Goal: Information Seeking & Learning: Find contact information

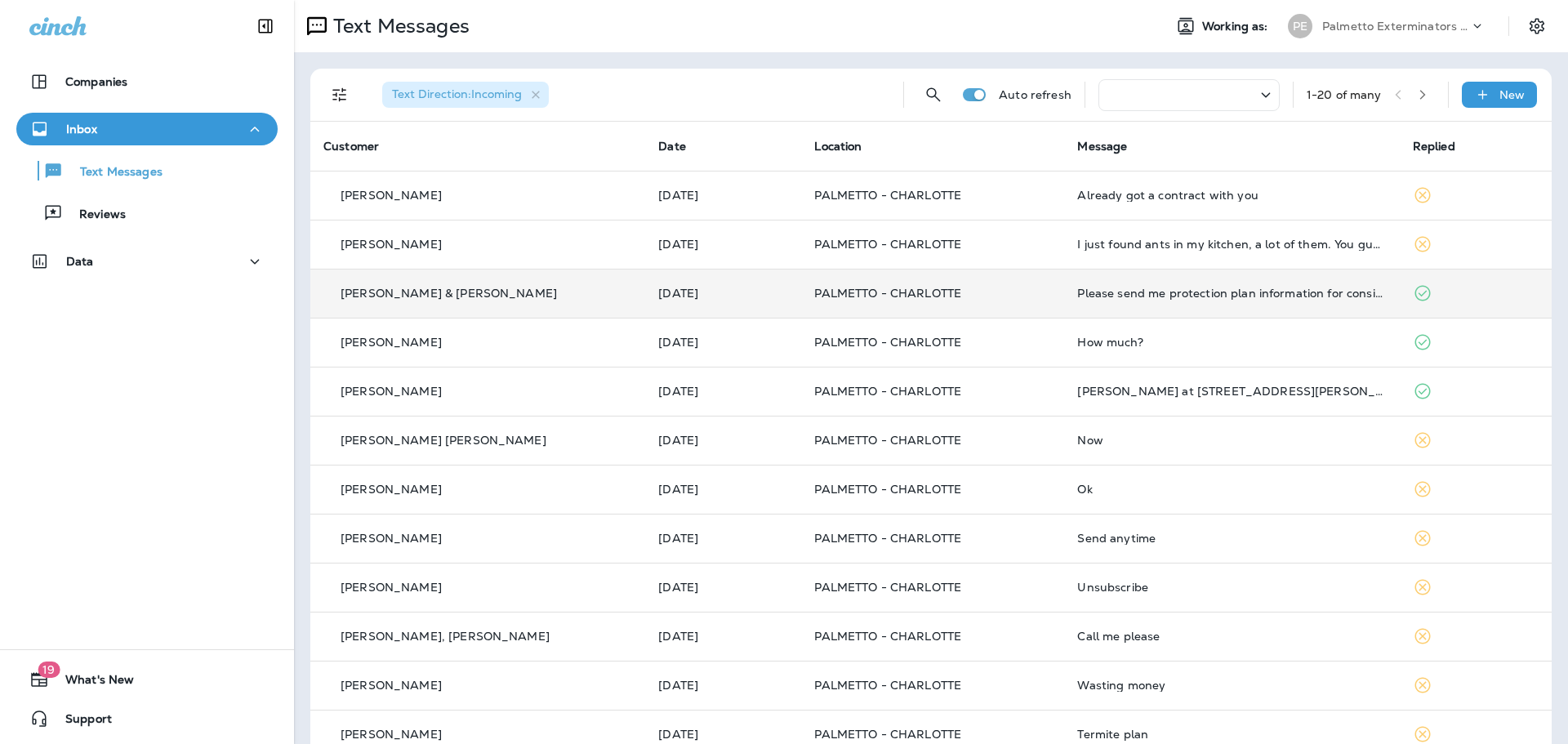
click at [636, 288] on td "[PERSON_NAME] & [PERSON_NAME]" at bounding box center [478, 293] width 335 height 49
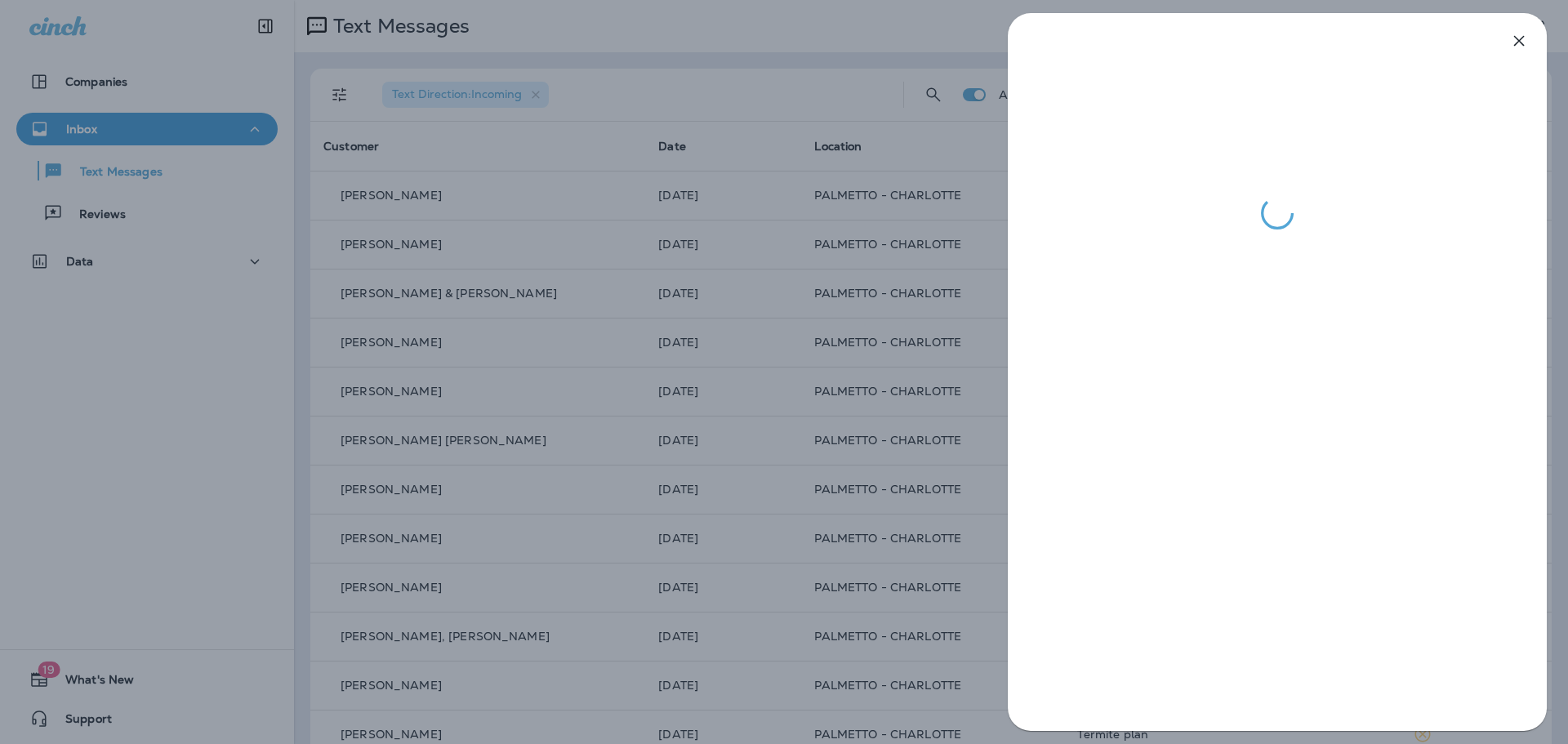
click at [639, 297] on div at bounding box center [784, 372] width 1568 height 744
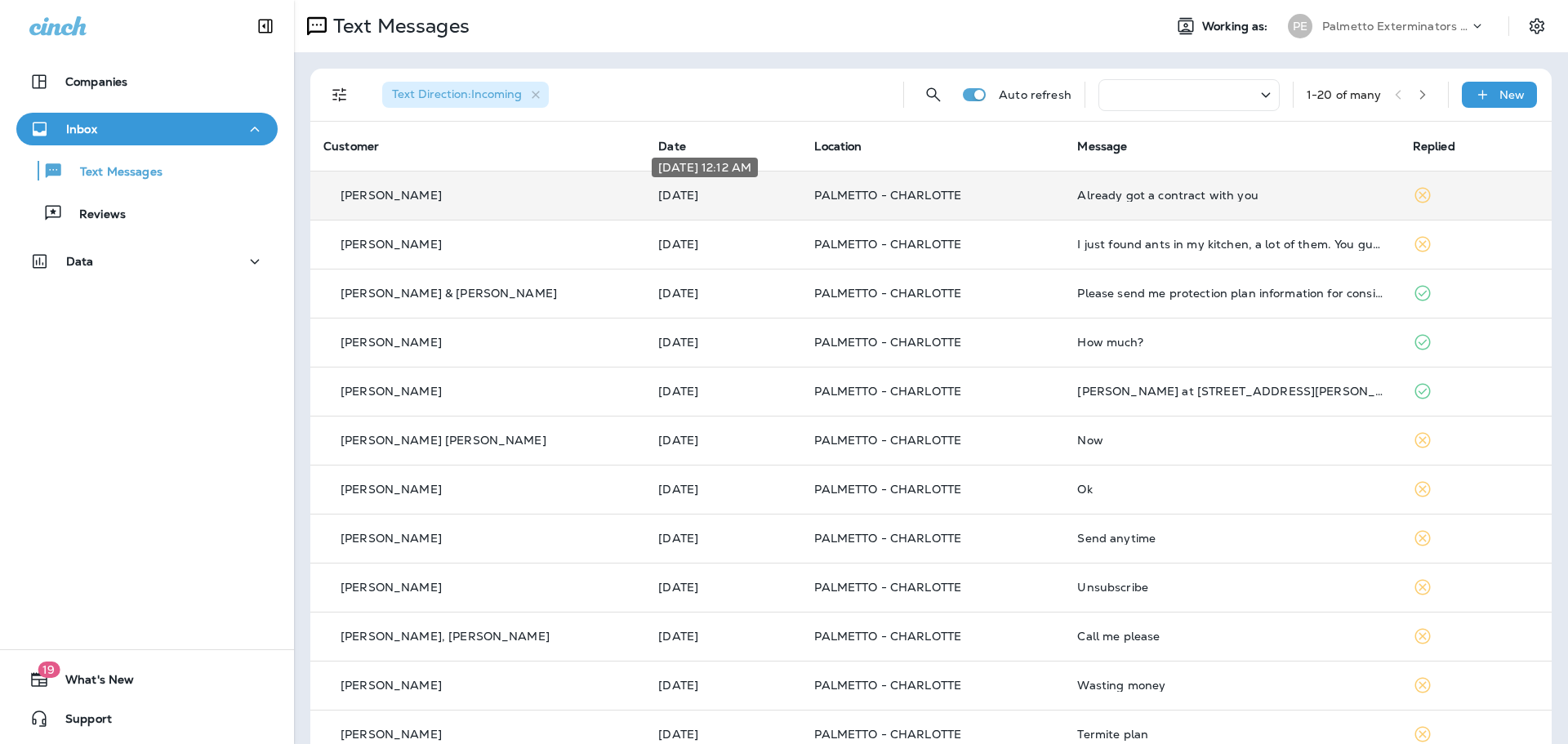
click at [681, 200] on p "[DATE]" at bounding box center [724, 195] width 130 height 13
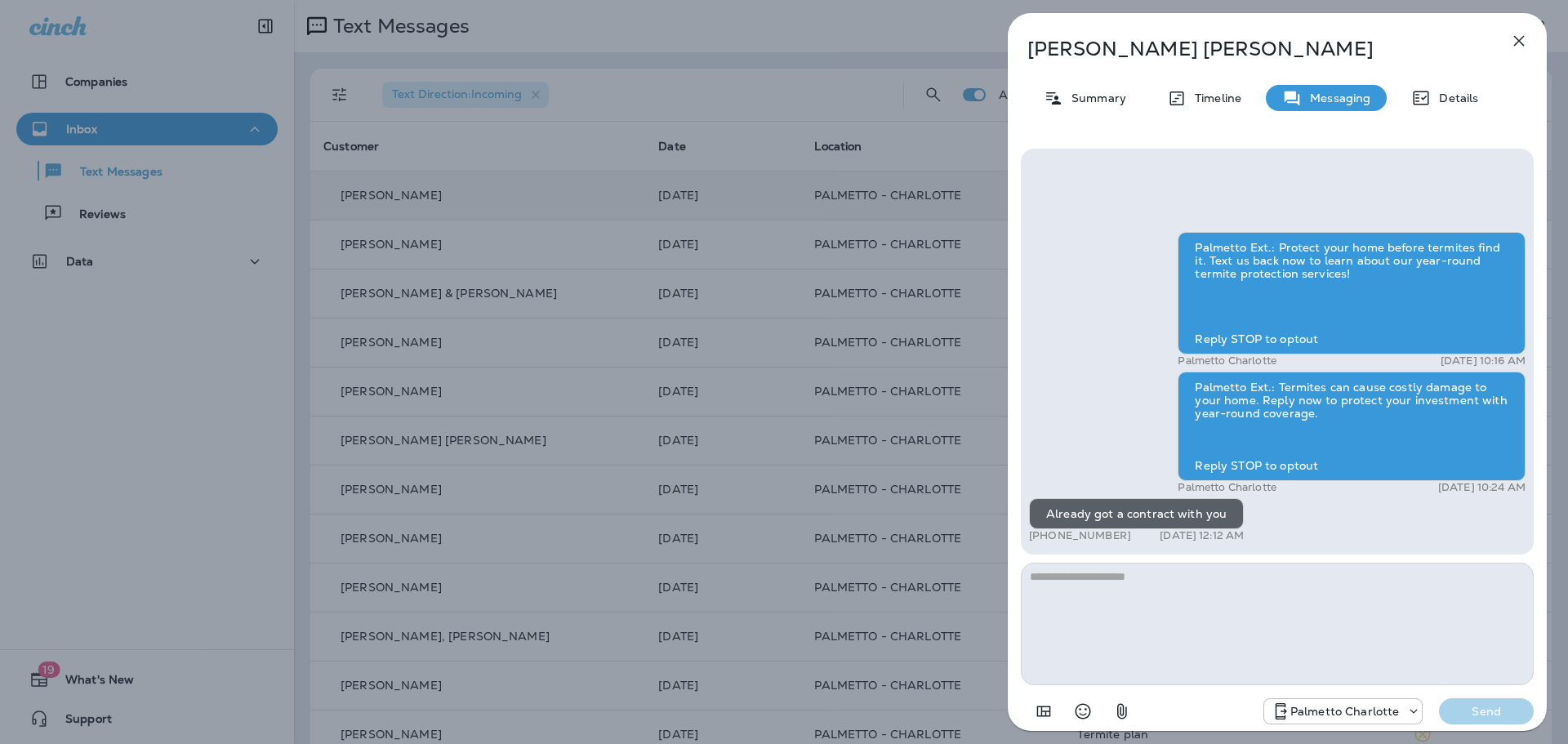
click at [694, 232] on div "[PERSON_NAME] Summary Timeline Messaging Details Palmetto Ext.: Protect your ho…" at bounding box center [784, 372] width 1568 height 744
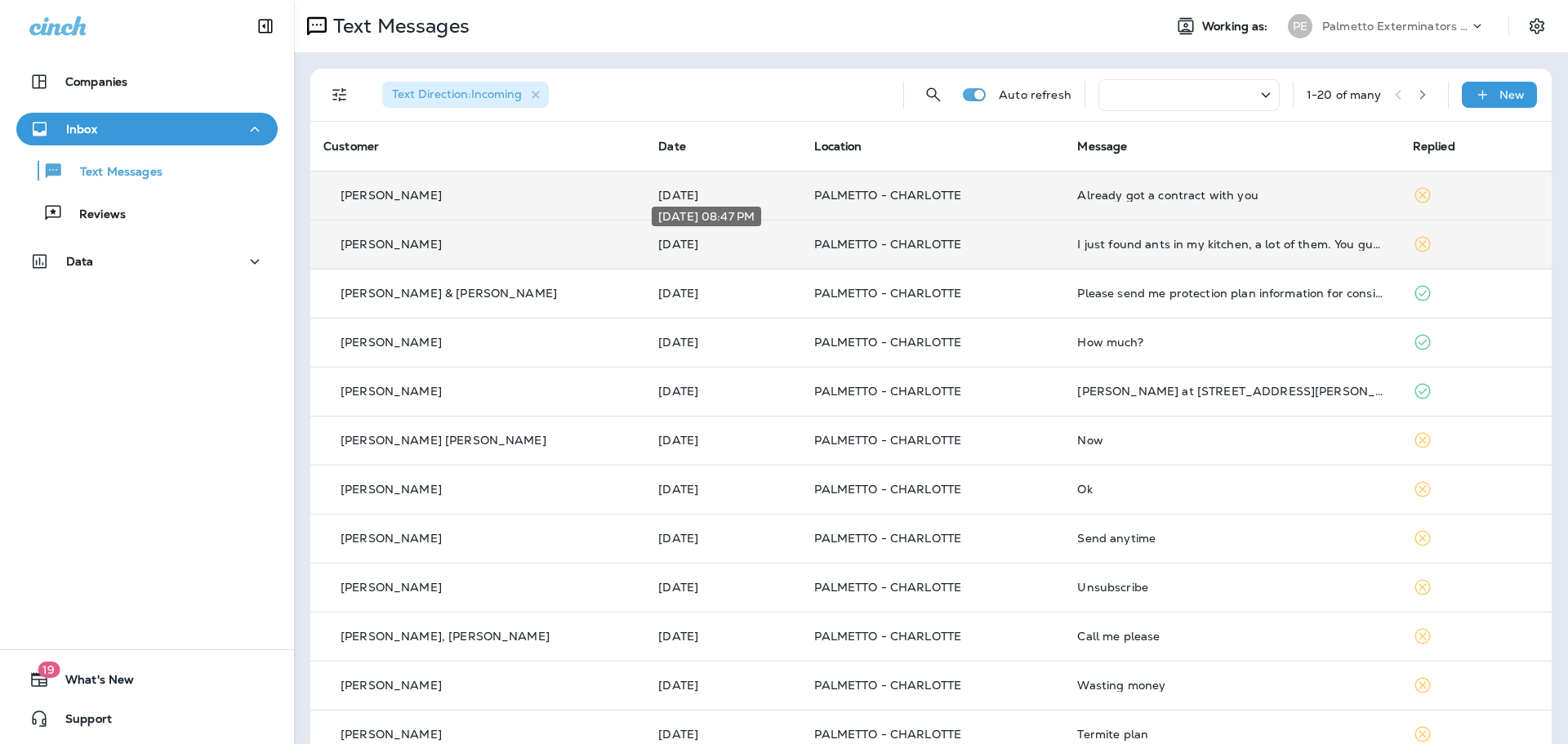
click at [676, 245] on p "[DATE]" at bounding box center [724, 245] width 130 height 13
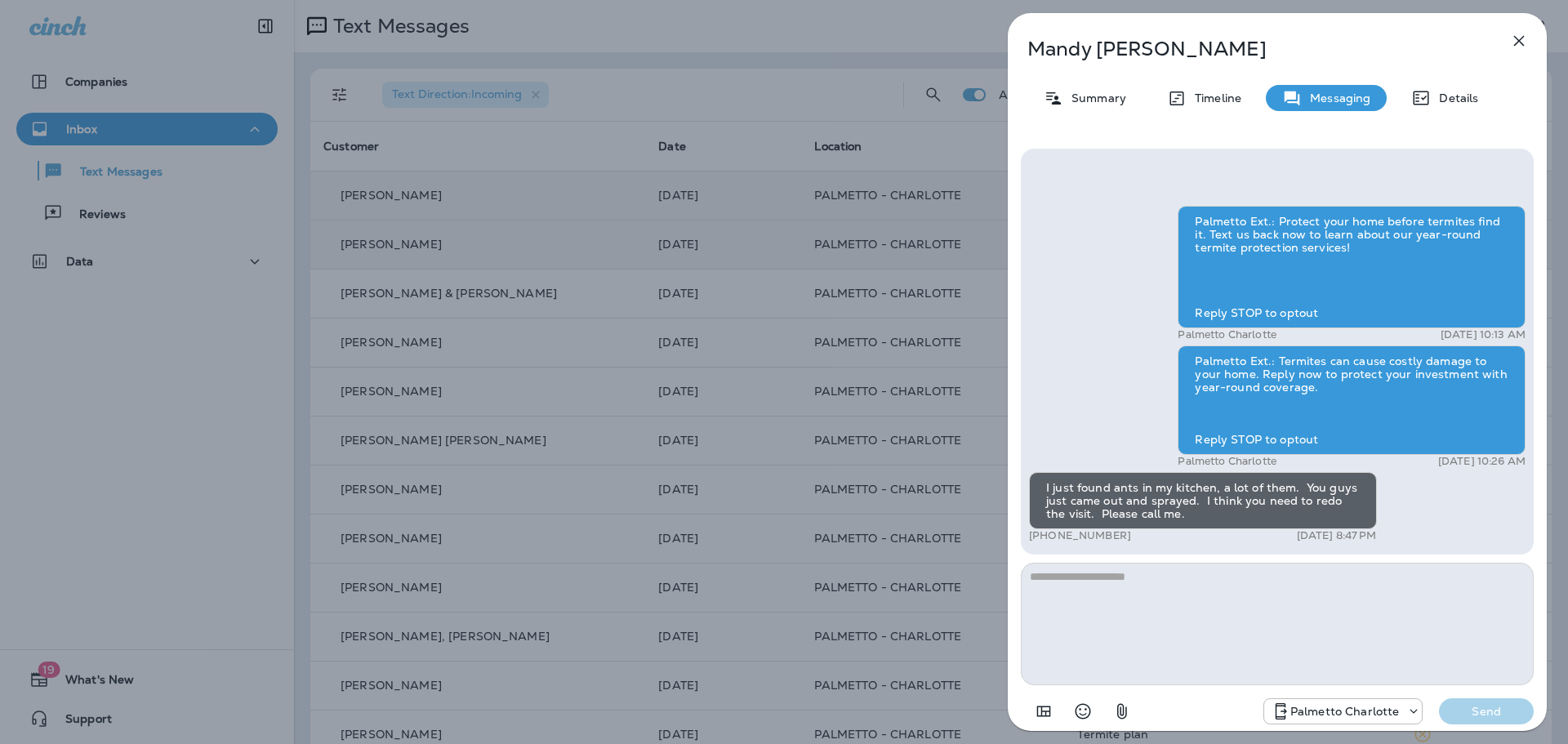
drag, startPoint x: 1136, startPoint y: 538, endPoint x: 1043, endPoint y: 537, distance: 93.0
click at [1043, 537] on div "+1 (727) 808-0869 [DATE] 8:47 PM" at bounding box center [1203, 536] width 348 height 13
copy p "[PHONE_NUMBER]"
